Goal: Task Accomplishment & Management: Manage account settings

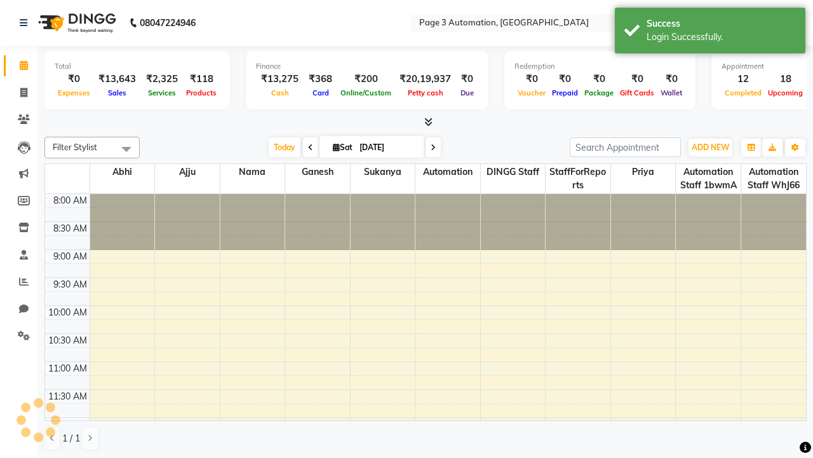
select select "en"
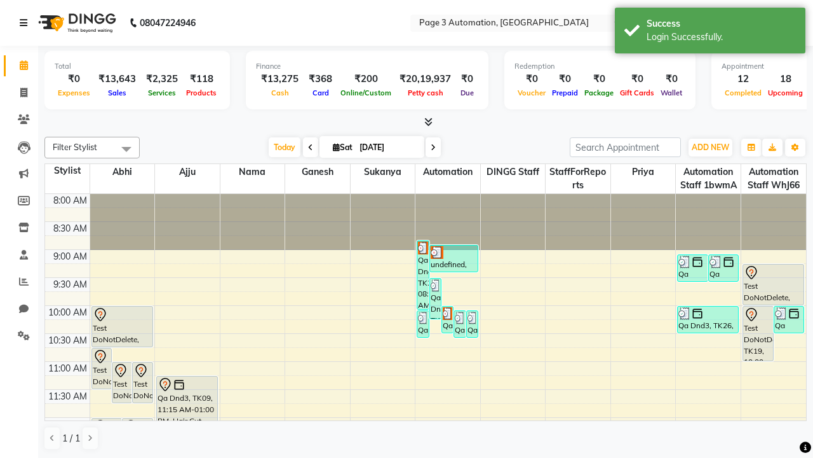
click at [26, 23] on icon at bounding box center [24, 22] width 8 height 9
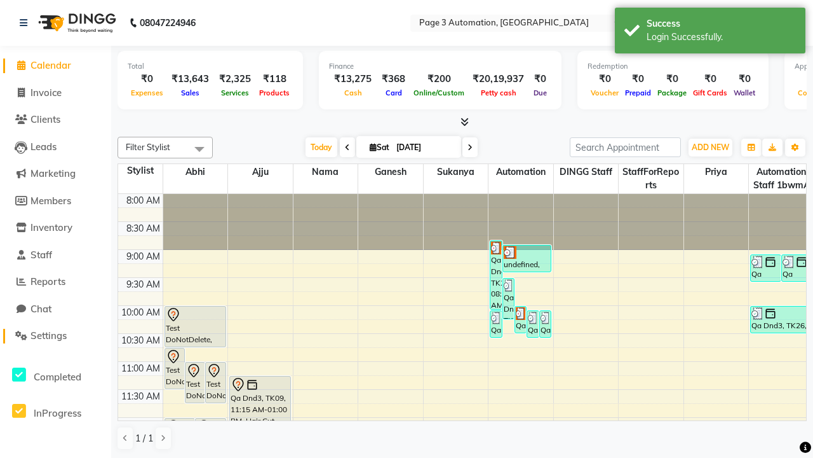
click at [55, 336] on span "Settings" at bounding box center [49, 335] width 36 height 12
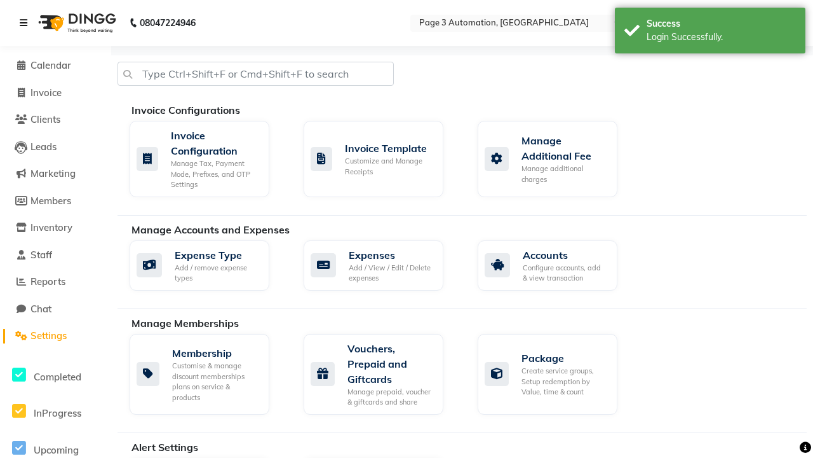
click at [26, 23] on icon at bounding box center [24, 22] width 8 height 9
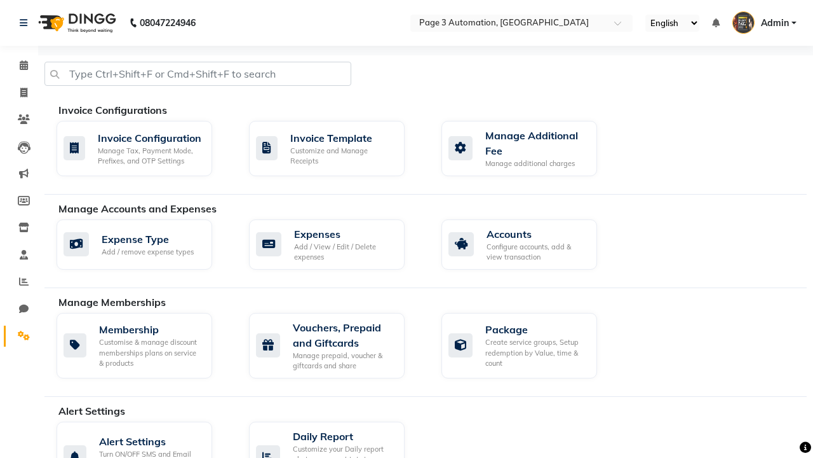
click at [19, 336] on icon at bounding box center [24, 335] width 12 height 10
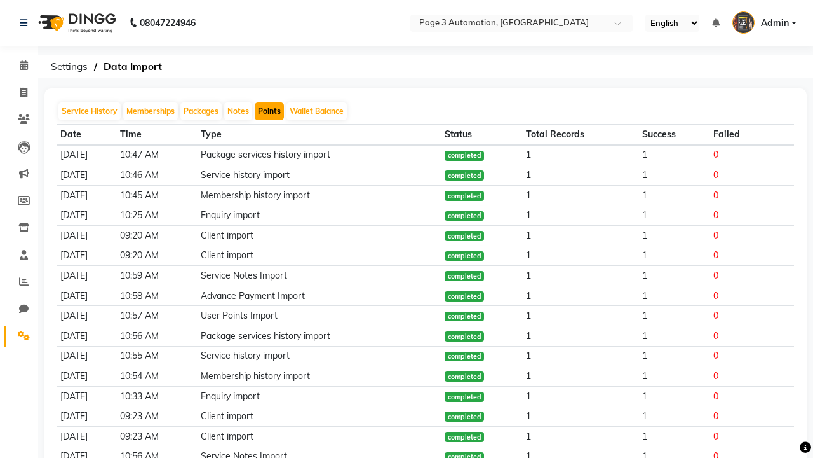
click at [269, 111] on button "Points" at bounding box center [269, 111] width 29 height 18
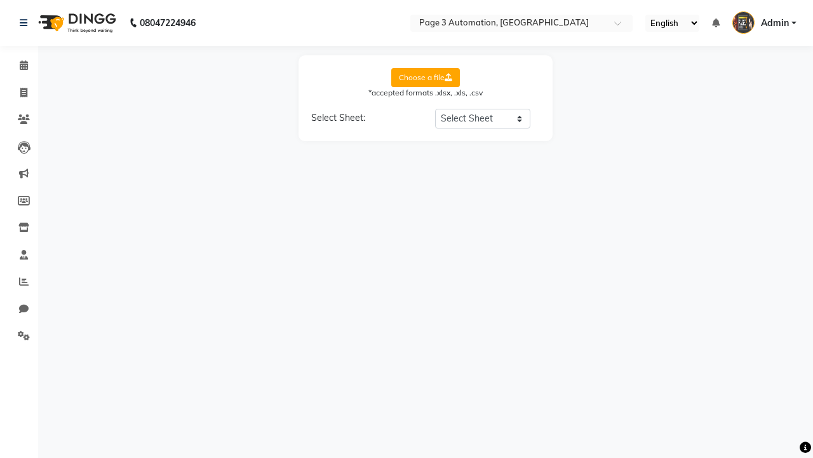
select select "Sheet1"
select select "Client Name"
select select "Client Mobile"
select select "Points"
select select "Expiry Date"
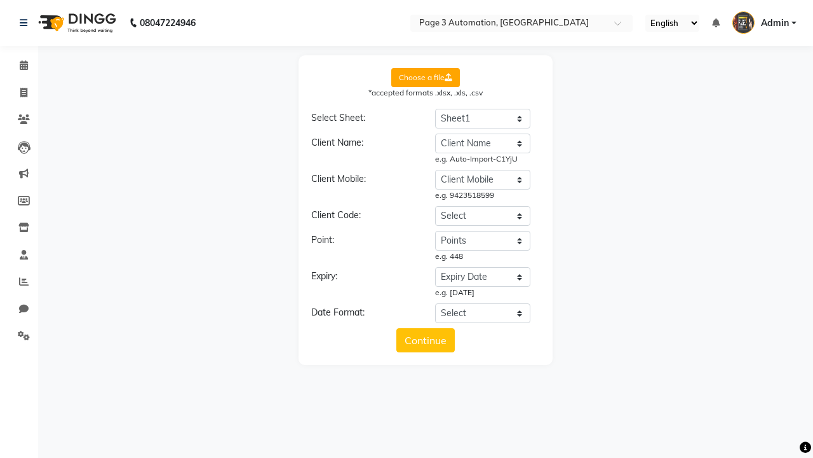
select select "DD/MM/YYYY"
click at [426, 340] on button "Continue" at bounding box center [426, 340] width 58 height 24
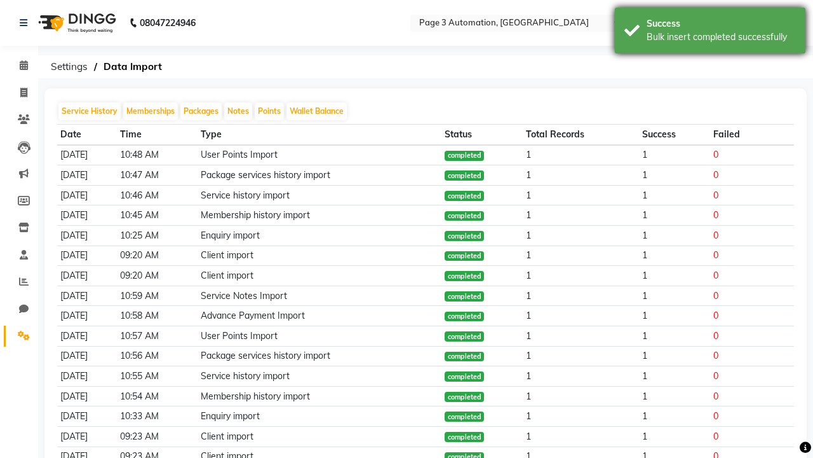
click at [710, 32] on div "Bulk insert completed successfully" at bounding box center [721, 37] width 149 height 13
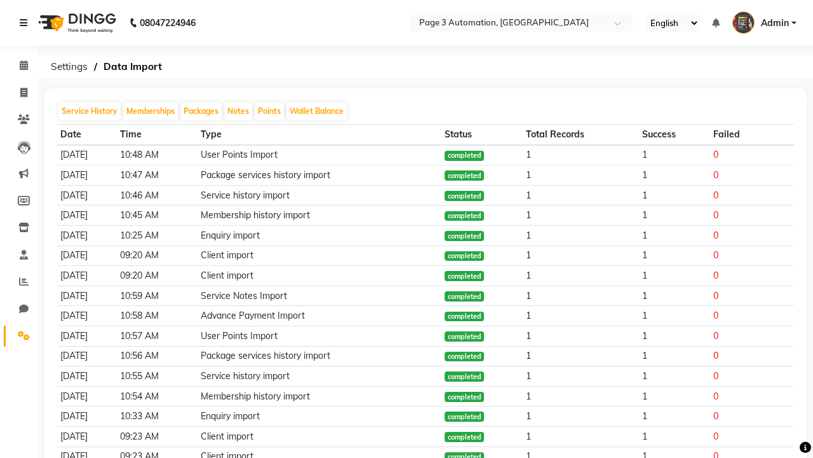
click at [26, 23] on icon at bounding box center [24, 22] width 8 height 9
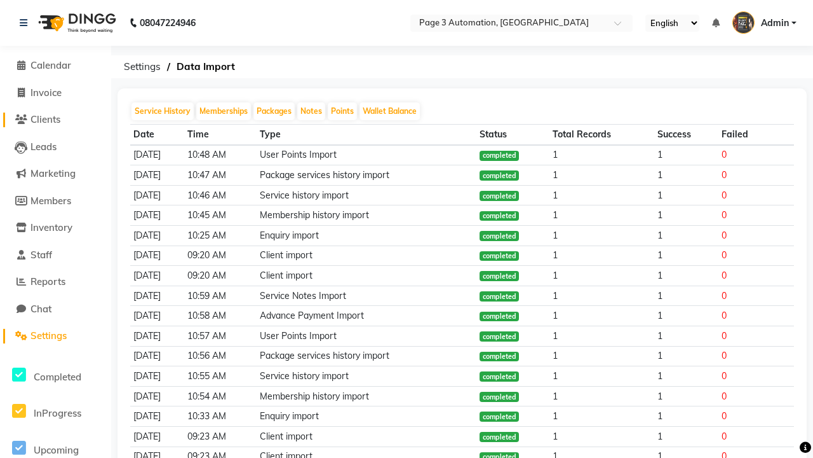
click at [55, 119] on span "Clients" at bounding box center [46, 119] width 30 height 12
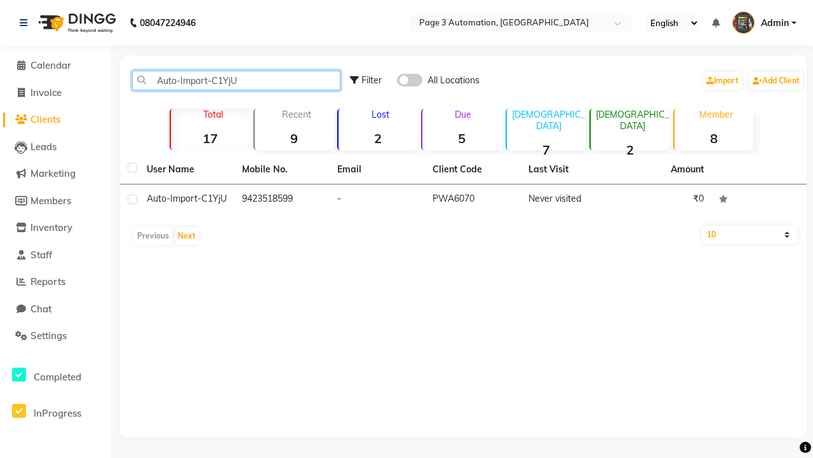
type input "Auto-Import-C1YjU"
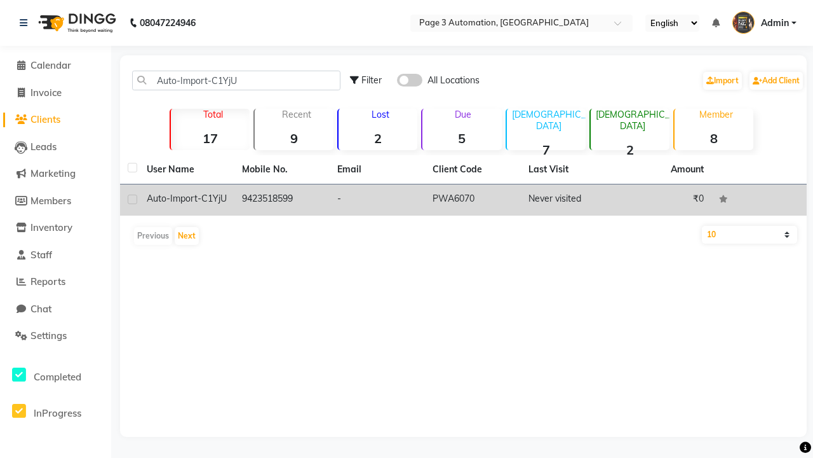
click at [463, 200] on td "PWA6070" at bounding box center [472, 199] width 95 height 31
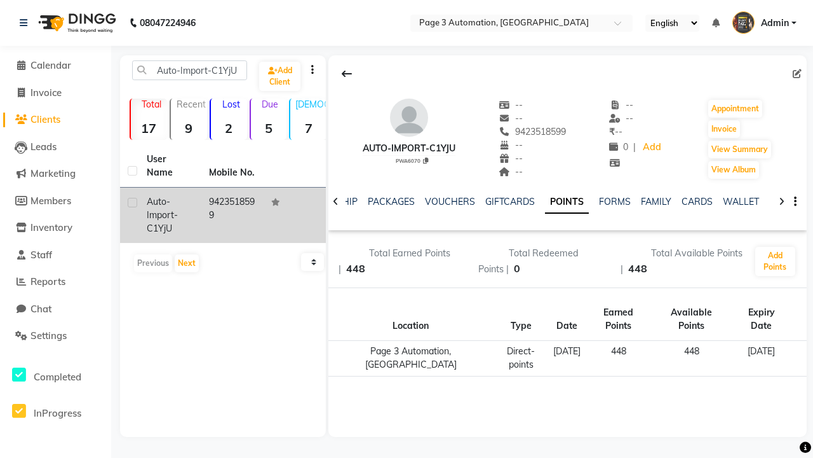
scroll to position [0, 306]
click at [724, 129] on button "Invoice" at bounding box center [725, 129] width 32 height 18
select select "2774"
select select "service"
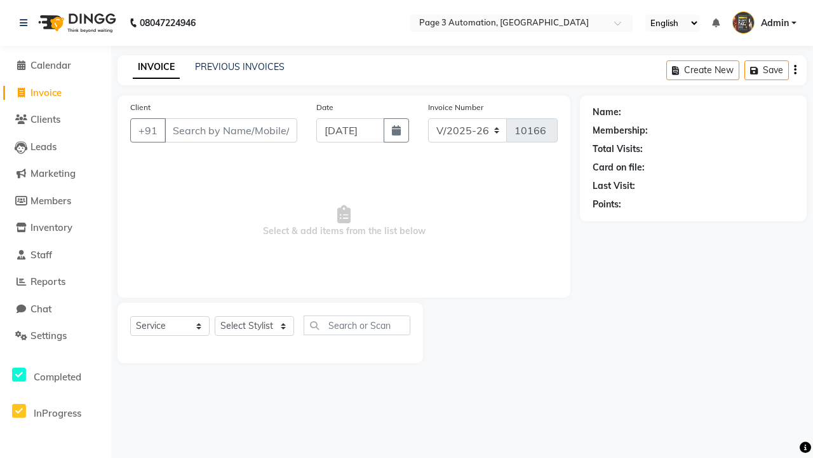
type input "9423518599"
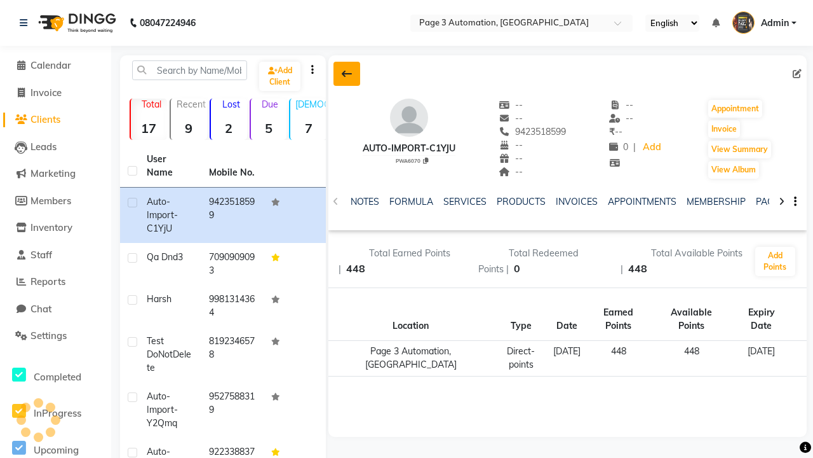
click at [347, 74] on icon at bounding box center [347, 74] width 10 height 10
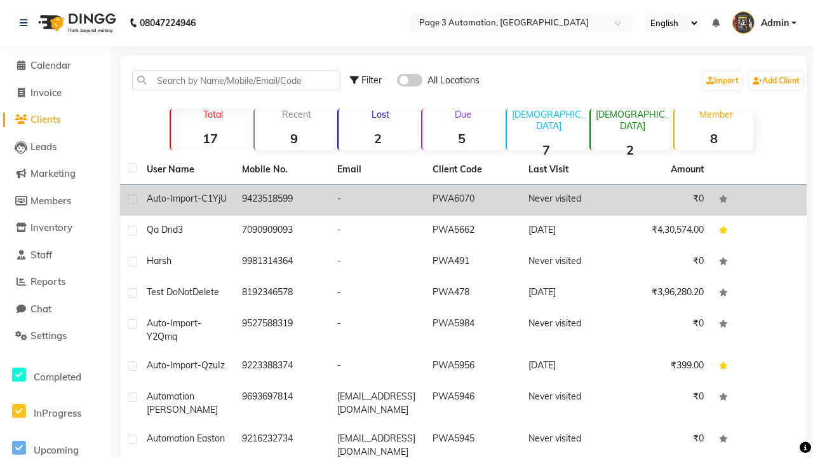
click at [132, 199] on label at bounding box center [133, 199] width 10 height 10
click at [132, 199] on input "checkbox" at bounding box center [132, 200] width 8 height 8
checkbox input "true"
